Goal: Transaction & Acquisition: Download file/media

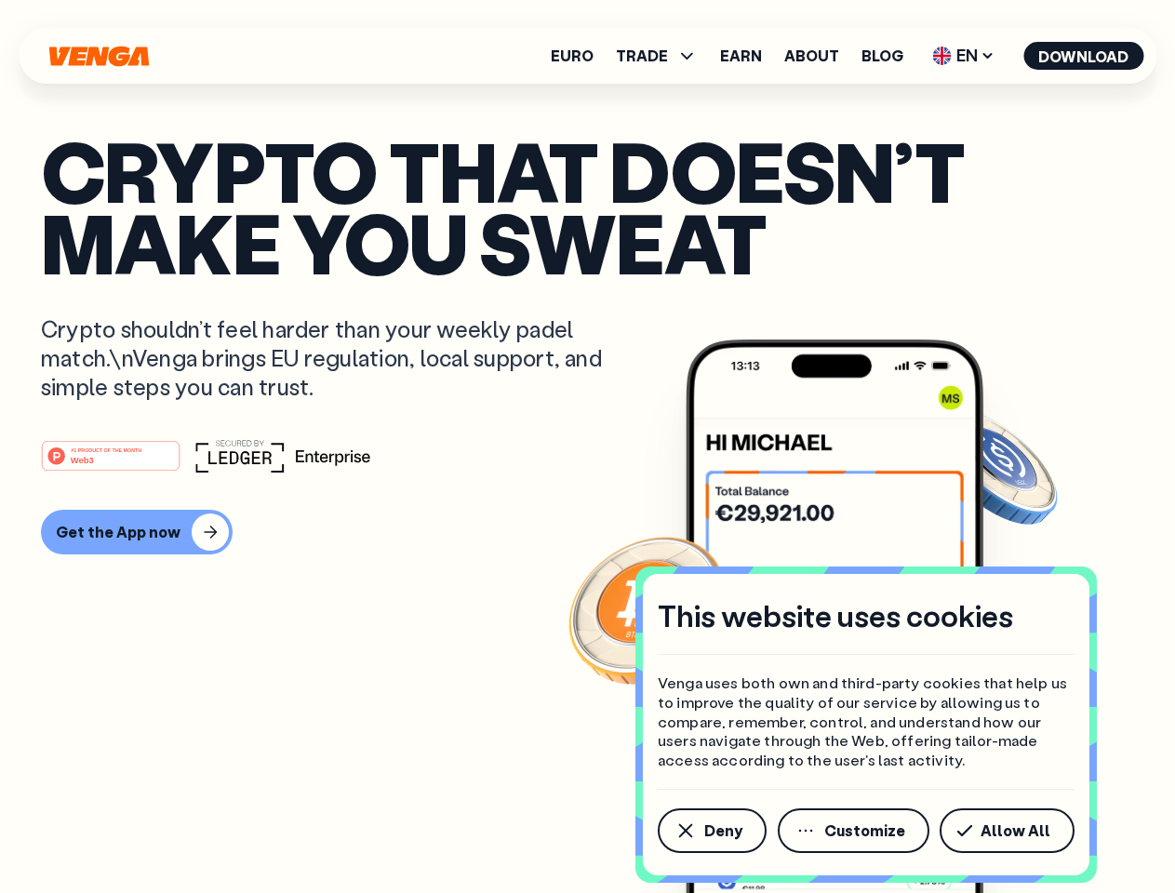
click at [587, 446] on div "#1 PRODUCT OF THE MONTH Web3" at bounding box center [587, 455] width 1093 height 33
click at [711, 831] on span "Deny" at bounding box center [723, 830] width 38 height 15
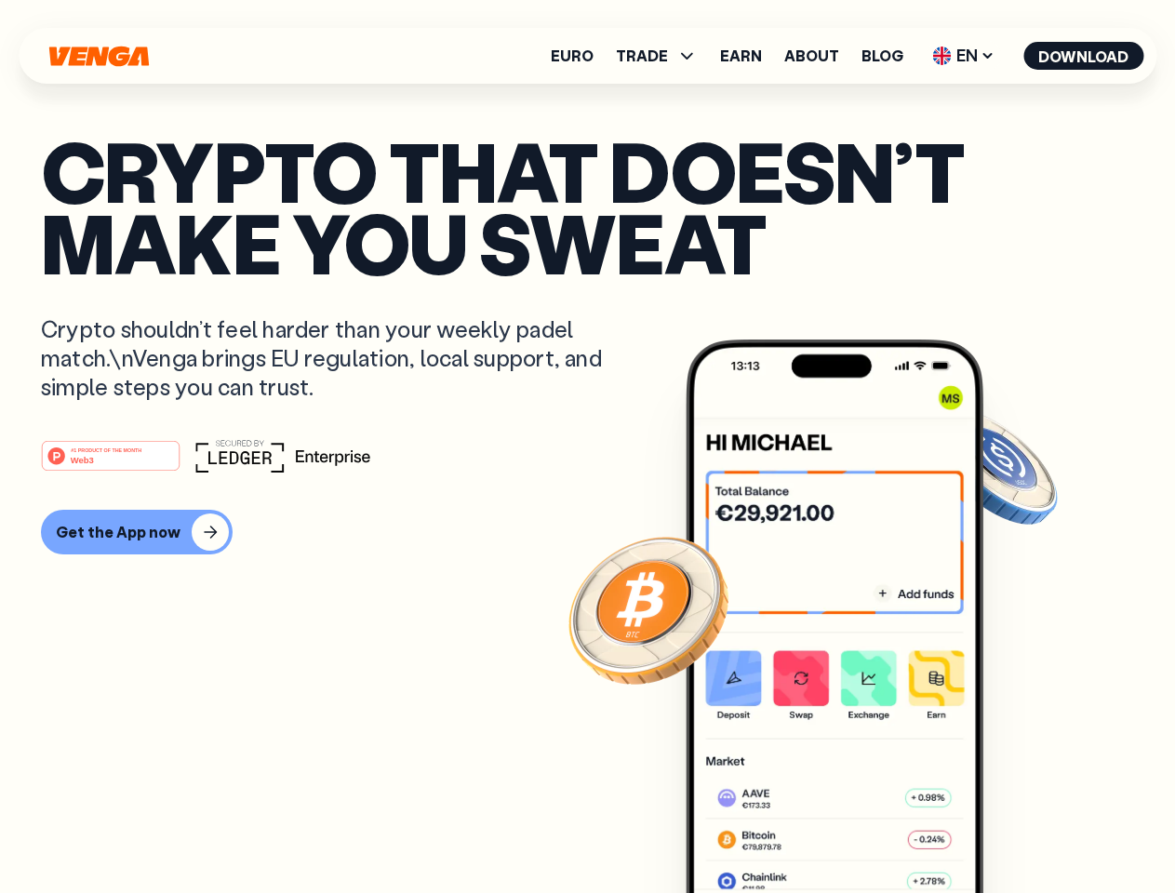
click at [855, 831] on img at bounding box center [834, 650] width 298 height 623
click at [1010, 831] on article "Crypto that doesn’t make you sweat Crypto shouldn’t feel harder than your weekl…" at bounding box center [587, 484] width 1093 height 698
click at [662, 56] on span "TRADE" at bounding box center [642, 55] width 52 height 15
click at [964, 56] on span "EN" at bounding box center [962, 56] width 75 height 30
click at [1084, 56] on button "Download" at bounding box center [1083, 56] width 120 height 28
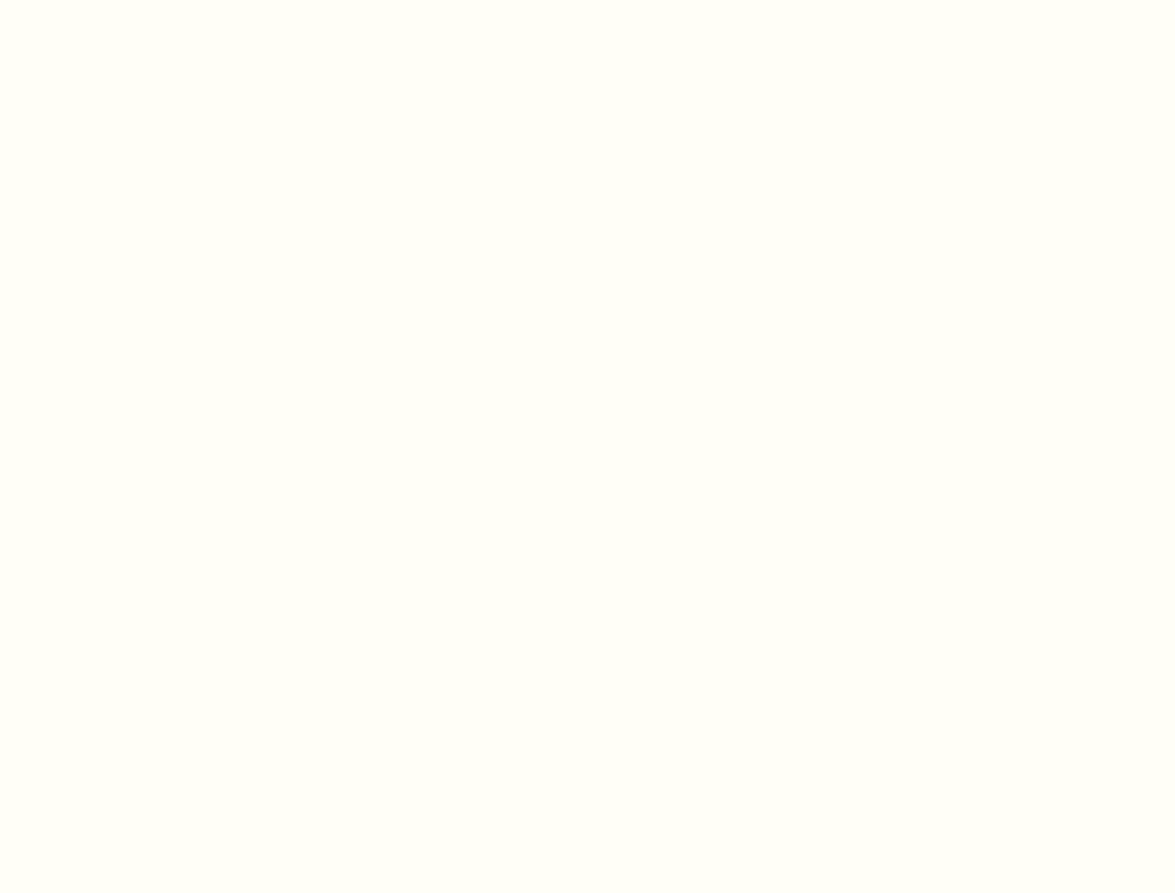
click at [587, 0] on html "This website uses cookies Venga uses both own and third-party cookies that help…" at bounding box center [587, 0] width 1175 height 0
